Goal: Unclear

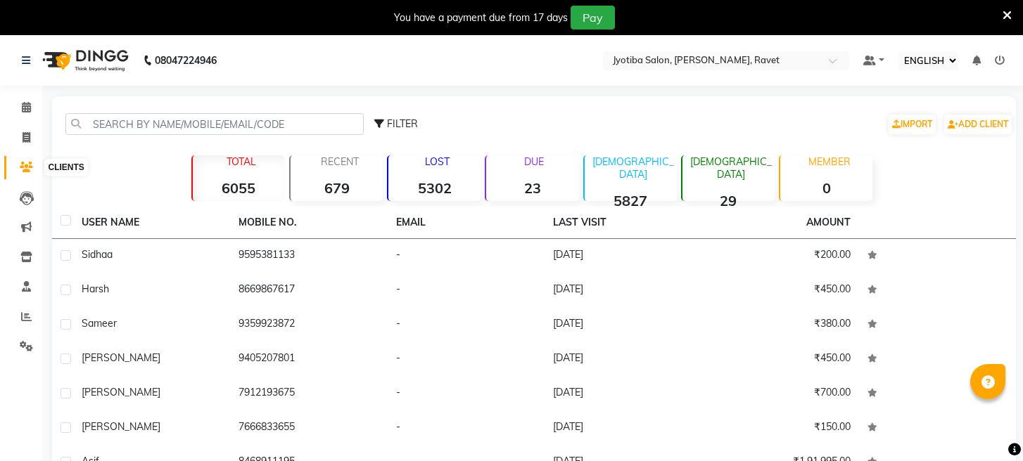
select select "ec"
